Goal: Check status

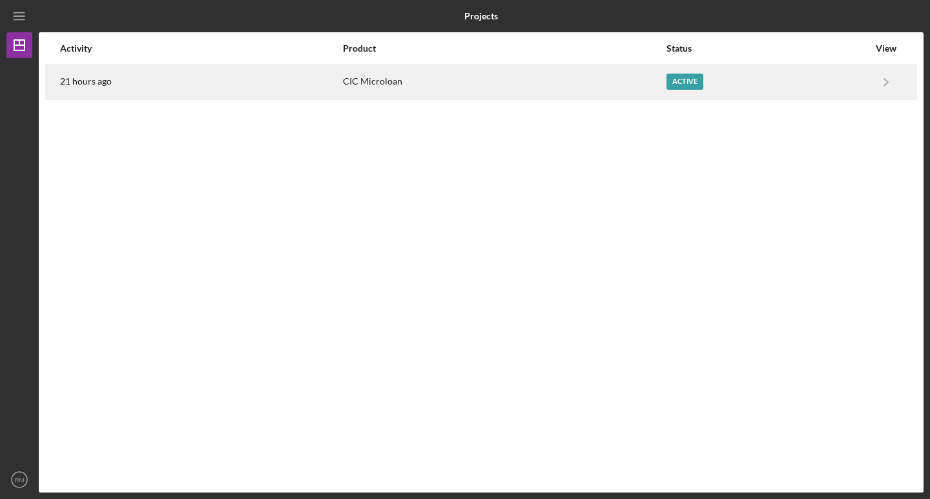
click at [811, 76] on div "Active" at bounding box center [768, 82] width 202 height 32
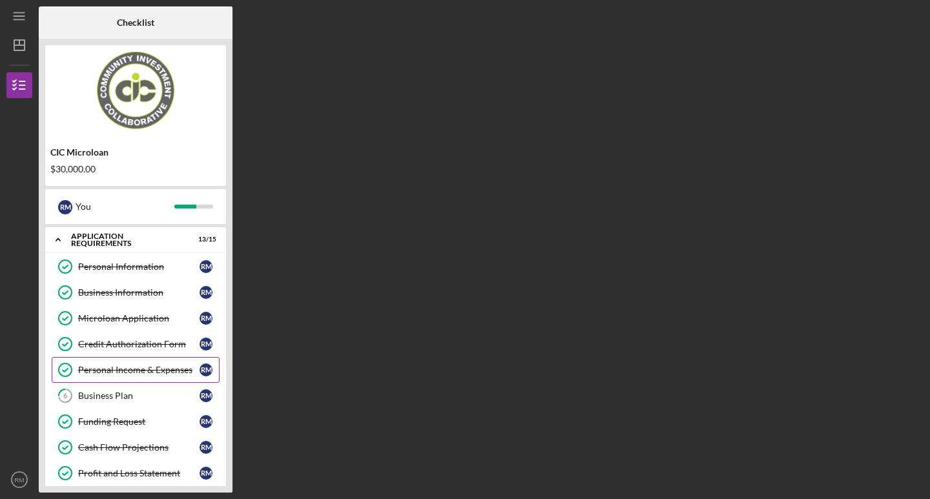
click at [171, 370] on div "Personal Income & Expenses" at bounding box center [138, 370] width 121 height 10
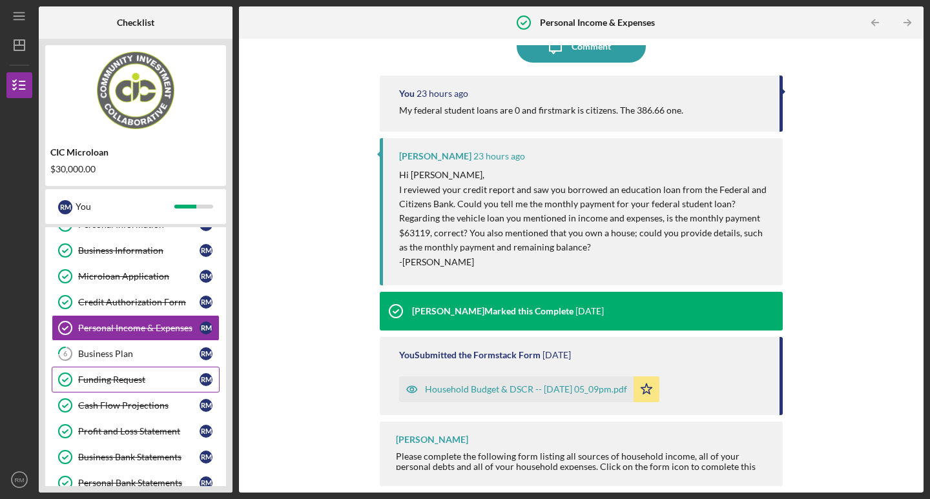
scroll to position [65, 0]
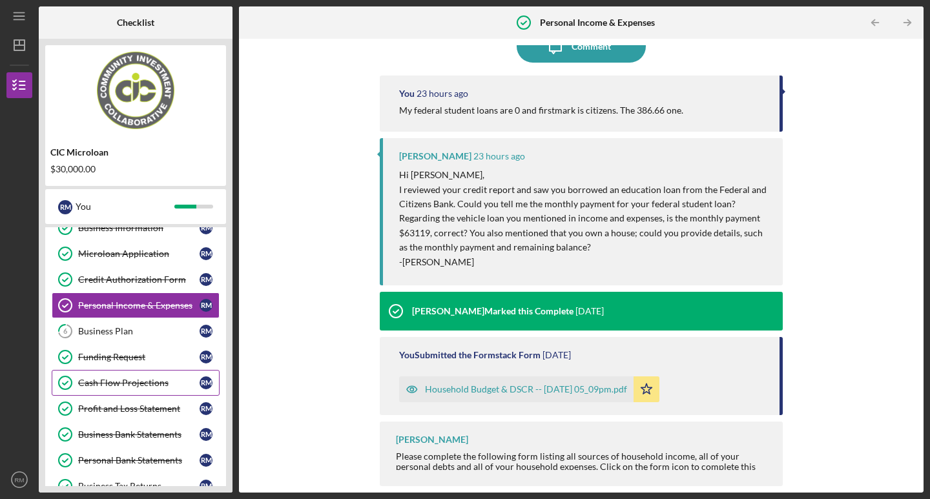
click at [118, 388] on div "Cash Flow Projections" at bounding box center [138, 383] width 121 height 10
